Goal: Task Accomplishment & Management: Complete application form

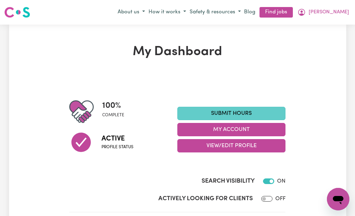
click at [187, 108] on link "Submit Hours" at bounding box center [231, 113] width 108 height 13
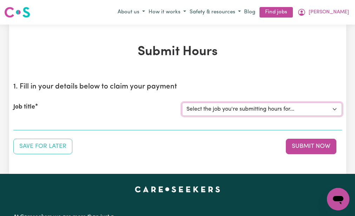
click at [187, 108] on select "Select the job you're submitting hours for... [[PERSON_NAME] (NDIS number: 4302…" at bounding box center [262, 109] width 160 height 13
select select "3393"
click at [182, 103] on select "Select the job you're submitting hours for... [[PERSON_NAME] (NDIS number: 4302…" at bounding box center [262, 109] width 160 height 13
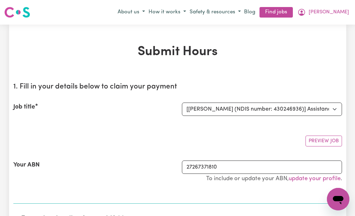
click at [165, 132] on div "Preview Job" at bounding box center [177, 138] width 329 height 17
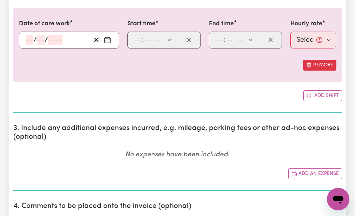
scroll to position [225, 0]
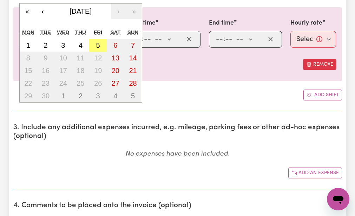
click at [29, 38] on div "/ / « ‹ [DATE] › » Mon Tue Wed Thu Fri Sat Sun 1 2 3 4 5 6 7 8 9 10 11 12 13 14…" at bounding box center [69, 39] width 100 height 17
click at [45, 41] on abbr "2" at bounding box center [46, 45] width 4 height 8
type input "[DATE]"
type input "2"
type input "9"
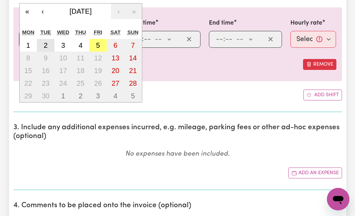
type input "2025"
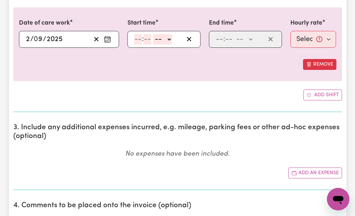
click at [137, 37] on input "number" at bounding box center [138, 39] width 8 height 11
type input "9"
type input "30"
click at [155, 40] on select "-- AM PM" at bounding box center [160, 39] width 19 height 11
select select "am"
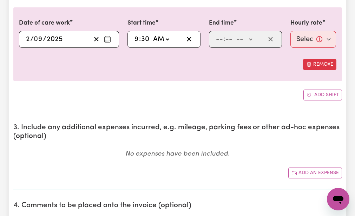
click at [151, 34] on select "-- AM PM" at bounding box center [160, 39] width 19 height 11
type input "09:30"
click at [219, 39] on input "number" at bounding box center [220, 39] width 8 height 11
type input "12"
type input "30"
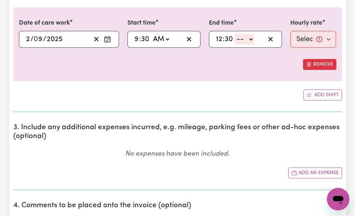
click at [239, 39] on select "-- AM PM" at bounding box center [244, 39] width 19 height 11
select select "pm"
click at [235, 34] on select "-- AM PM" at bounding box center [244, 39] width 19 height 11
type input "12:30"
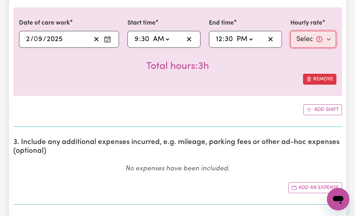
click at [308, 37] on select "Select rate... $51.98 (Weekday)" at bounding box center [314, 39] width 46 height 17
select select "51.98-Weekday"
click at [291, 31] on select "Select rate... $51.98 (Weekday)" at bounding box center [314, 39] width 46 height 17
click at [284, 67] on div "Total hours: 3h" at bounding box center [178, 61] width 318 height 26
click at [245, 109] on div "Add shift" at bounding box center [177, 109] width 329 height 11
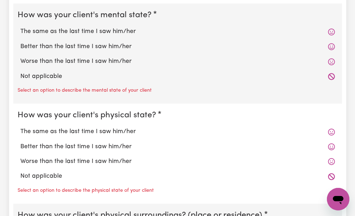
scroll to position [548, 0]
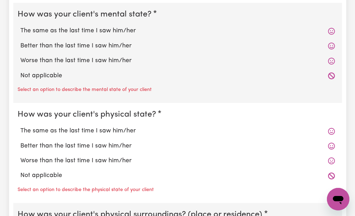
click at [64, 27] on label "The same as the last time I saw him/her" at bounding box center [177, 30] width 315 height 9
click at [20, 26] on input "The same as the last time I saw him/her" at bounding box center [20, 26] width 0 height 0
radio input "true"
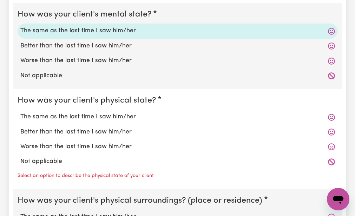
click at [63, 91] on fieldset "How was your client's physical state? The same as the last time I saw him/her B…" at bounding box center [177, 139] width 329 height 100
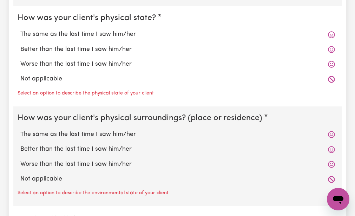
scroll to position [632, 0]
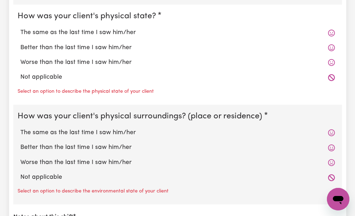
click at [66, 34] on label "The same as the last time I saw him/her" at bounding box center [177, 32] width 315 height 9
click at [20, 28] on input "The same as the last time I saw him/her" at bounding box center [20, 28] width 0 height 0
radio input "true"
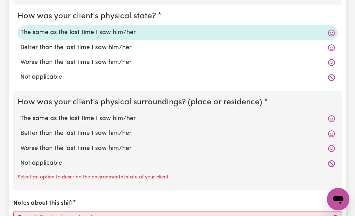
click at [46, 87] on fieldset "How was your client's physical state? The same as the last time I saw him/her B…" at bounding box center [177, 48] width 329 height 86
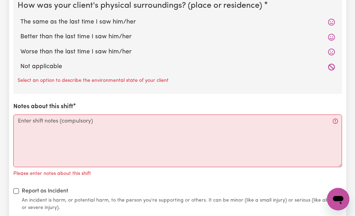
scroll to position [731, 0]
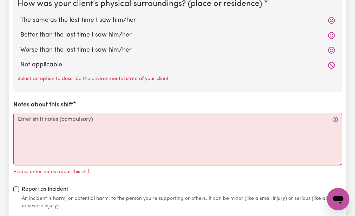
click at [61, 20] on label "The same as the last time I saw him/her" at bounding box center [177, 20] width 315 height 9
click at [20, 16] on input "The same as the last time I saw him/her" at bounding box center [20, 15] width 0 height 0
radio input "true"
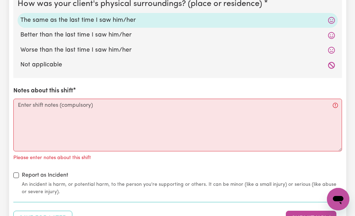
click at [49, 81] on div "How was your client's mental state? The same as the last time I saw him/her Bet…" at bounding box center [177, 8] width 329 height 376
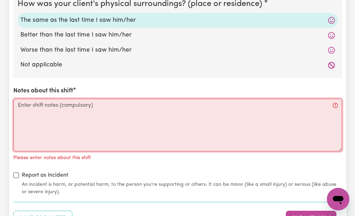
click at [19, 104] on textarea "Notes about this shift" at bounding box center [177, 125] width 329 height 53
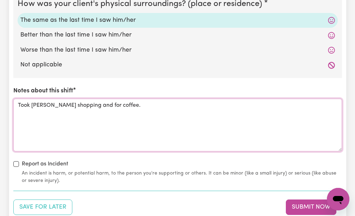
type textarea "Took [PERSON_NAME] shopping and for coffee."
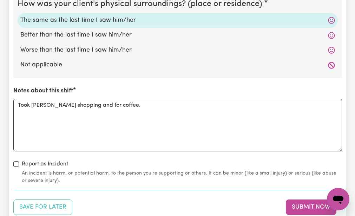
click at [76, 155] on div "How was your client's mental state? The same as the last time I saw him/her Bet…" at bounding box center [177, 2] width 329 height 364
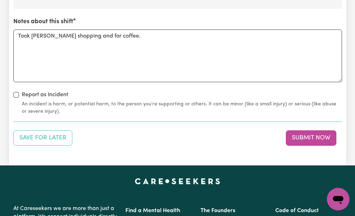
scroll to position [801, 0]
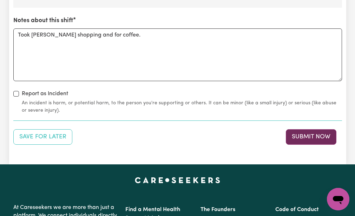
click at [294, 134] on button "Submit Now" at bounding box center [311, 136] width 51 height 15
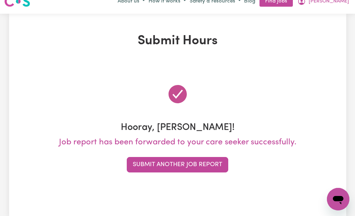
scroll to position [0, 0]
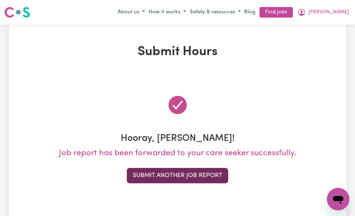
click at [214, 172] on button "Submit Another Job Report" at bounding box center [178, 175] width 102 height 15
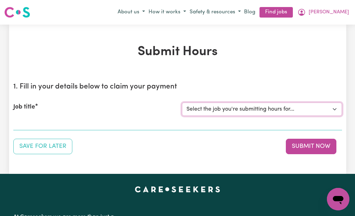
click at [219, 106] on select "Select the job you're submitting hours for... [[PERSON_NAME] (NDIS number: 4302…" at bounding box center [262, 109] width 160 height 13
select select "3393"
click at [182, 103] on select "Select the job you're submitting hours for... [[PERSON_NAME] (NDIS number: 4302…" at bounding box center [262, 109] width 160 height 13
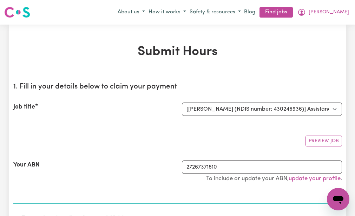
click at [170, 135] on div "Preview Job" at bounding box center [177, 138] width 329 height 17
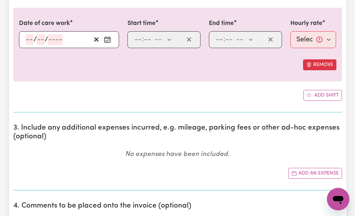
scroll to position [225, 0]
click at [29, 38] on div "/ /" at bounding box center [69, 39] width 100 height 17
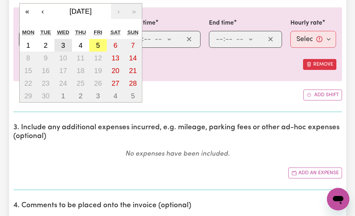
click at [60, 45] on button "3" at bounding box center [63, 45] width 18 height 13
type input "[DATE]"
type input "3"
type input "9"
type input "2025"
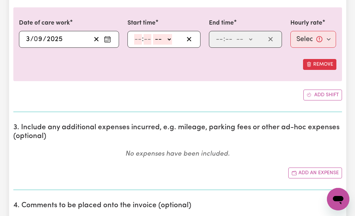
click at [137, 39] on input "number" at bounding box center [138, 39] width 8 height 11
type input "9"
type input "0"
click at [157, 41] on select "-- AM PM" at bounding box center [161, 39] width 19 height 11
select select "am"
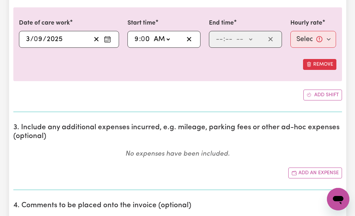
click at [152, 34] on select "-- AM PM" at bounding box center [161, 39] width 19 height 11
type input "09:00"
click at [218, 38] on input "number" at bounding box center [220, 39] width 8 height 11
type input "12"
type input "0"
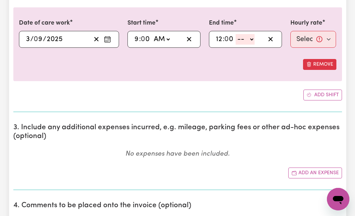
click at [238, 40] on select "-- AM PM" at bounding box center [245, 39] width 19 height 11
select select "pm"
click at [236, 34] on select "-- AM PM" at bounding box center [245, 39] width 19 height 11
type input "12:00"
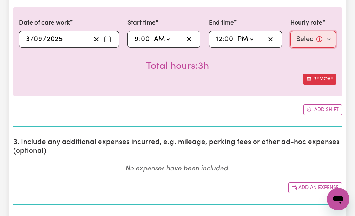
click at [302, 37] on select "Select rate... $51.98 (Weekday)" at bounding box center [314, 39] width 46 height 17
select select "51.98-Weekday"
click at [291, 31] on select "Select rate... $51.98 (Weekday)" at bounding box center [314, 39] width 46 height 17
click at [283, 63] on div "Total hours: 3h" at bounding box center [178, 61] width 318 height 26
click at [239, 109] on div "Add shift" at bounding box center [177, 109] width 329 height 11
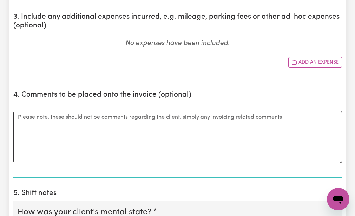
scroll to position [351, 0]
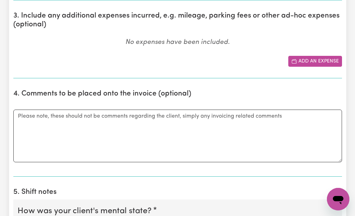
click at [299, 57] on button "Add an expense" at bounding box center [315, 61] width 54 height 11
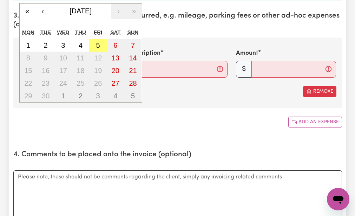
click at [27, 64] on div "/ / « ‹ [DATE] › » Mon Tue Wed Thu Fri Sat Sun 1 2 3 4 5 6 7 8 9 10 11 12 13 14…" at bounding box center [69, 69] width 100 height 17
click at [63, 41] on abbr "3" at bounding box center [63, 45] width 4 height 8
type input "[DATE]"
type input "3"
type input "9"
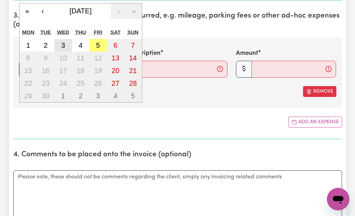
type input "2025"
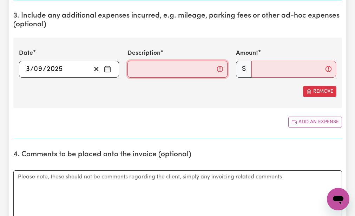
click at [130, 68] on input "Description" at bounding box center [178, 69] width 100 height 17
type input "mileage 17km"
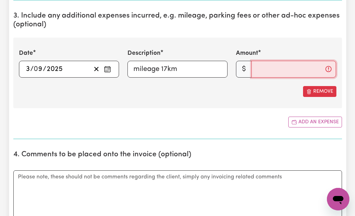
click at [256, 69] on input "Amount" at bounding box center [294, 69] width 85 height 17
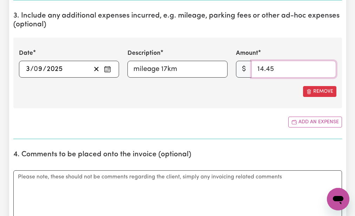
type input "14.45"
click at [209, 122] on div "Add an expense" at bounding box center [177, 122] width 329 height 11
click at [233, 149] on section "4. Comments to be placed onto the invoice (optional) Comments" at bounding box center [177, 191] width 329 height 93
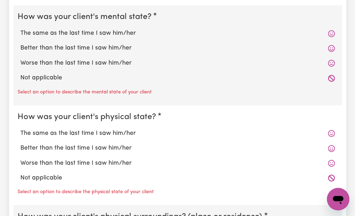
scroll to position [618, 0]
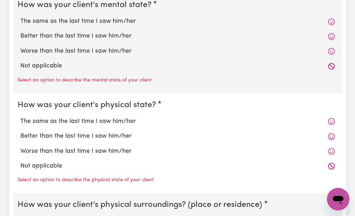
click at [52, 21] on label "The same as the last time I saw him/her" at bounding box center [177, 21] width 315 height 9
click at [20, 17] on input "The same as the last time I saw him/her" at bounding box center [20, 17] width 0 height 0
radio input "true"
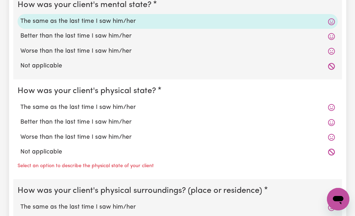
click at [49, 82] on fieldset "How was your client's physical state? The same as the last time I saw him/her B…" at bounding box center [177, 129] width 329 height 100
click at [42, 104] on label "The same as the last time I saw him/her" at bounding box center [177, 107] width 315 height 9
click at [20, 103] on input "The same as the last time I saw him/her" at bounding box center [20, 103] width 0 height 0
radio input "true"
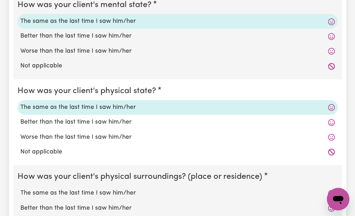
click at [36, 161] on fieldset "How was your client's physical state? The same as the last time I saw him/her B…" at bounding box center [177, 122] width 329 height 86
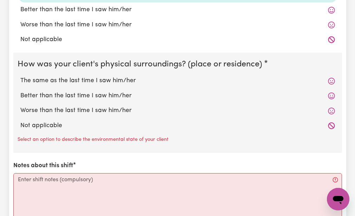
scroll to position [745, 0]
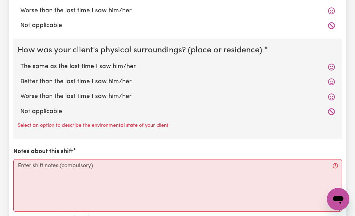
click at [36, 65] on label "The same as the last time I saw him/her" at bounding box center [177, 66] width 315 height 9
click at [20, 62] on input "The same as the last time I saw him/her" at bounding box center [20, 62] width 0 height 0
radio input "true"
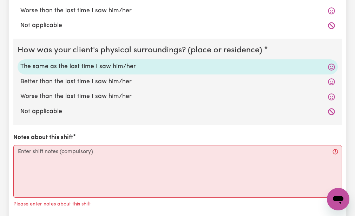
click at [30, 127] on div "How was your client's mental state? The same as the last time I saw him/her Bet…" at bounding box center [177, 55] width 329 height 376
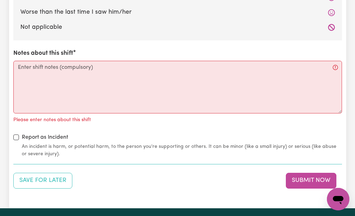
scroll to position [843, 0]
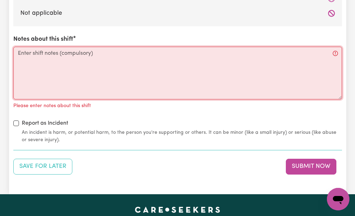
click at [19, 54] on textarea "Notes about this shift" at bounding box center [177, 73] width 329 height 53
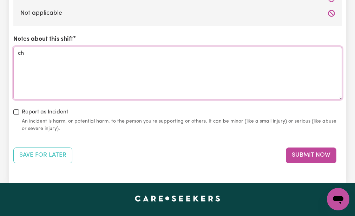
type textarea "h"
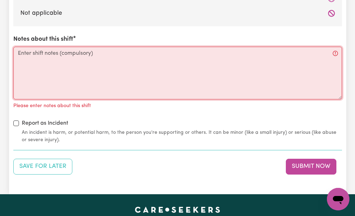
click at [19, 54] on textarea "Notes about this shift" at bounding box center [177, 73] width 329 height 53
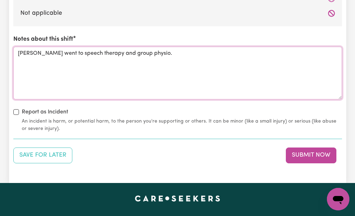
type textarea "[PERSON_NAME] went to speech therapy and group physio."
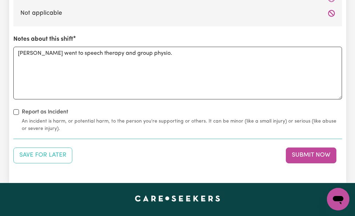
click at [151, 109] on div "Report as Incident An incident is harm, or potential harm, to the person you're…" at bounding box center [177, 120] width 329 height 25
click at [295, 150] on button "Submit Now" at bounding box center [311, 155] width 51 height 15
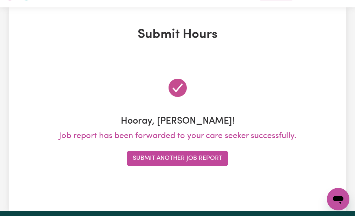
scroll to position [0, 0]
